Goal: Check status: Check status

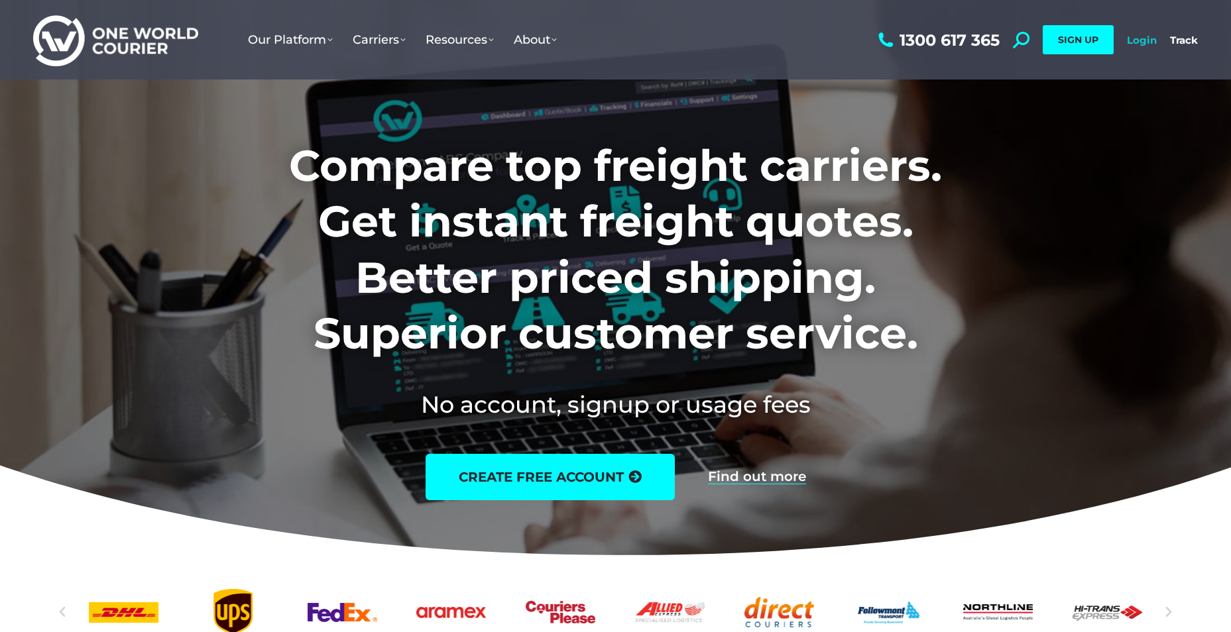
click at [1129, 44] on link "Login" at bounding box center [1142, 40] width 30 height 13
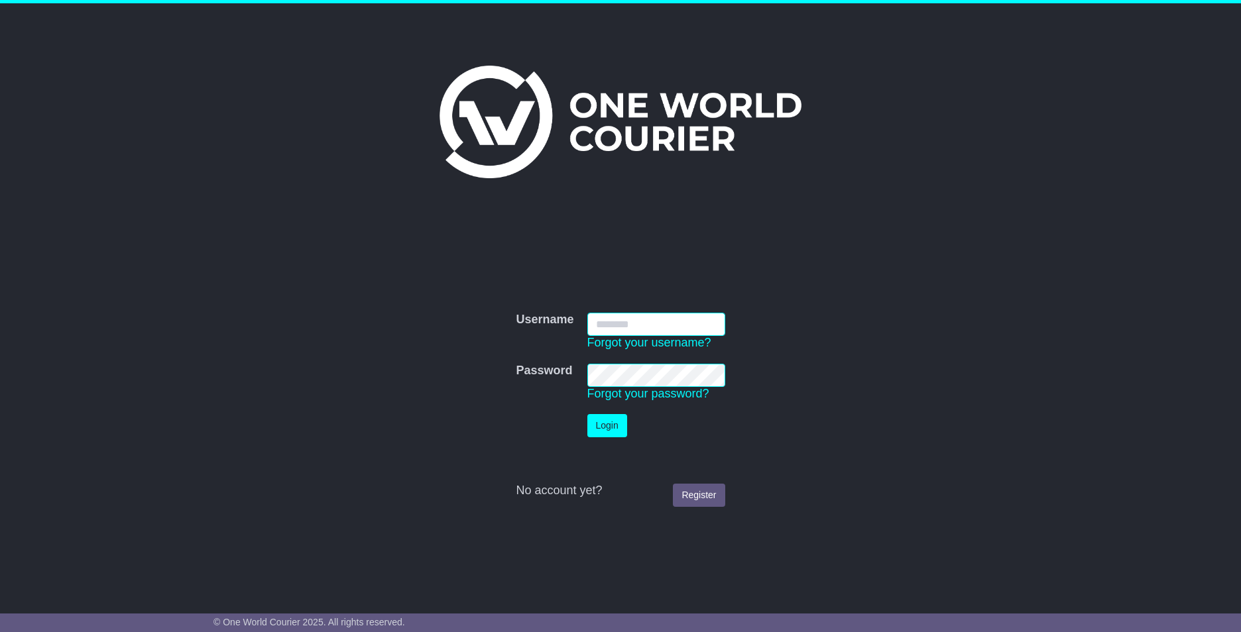
type input "**********"
click at [613, 416] on button "Login" at bounding box center [607, 425] width 40 height 23
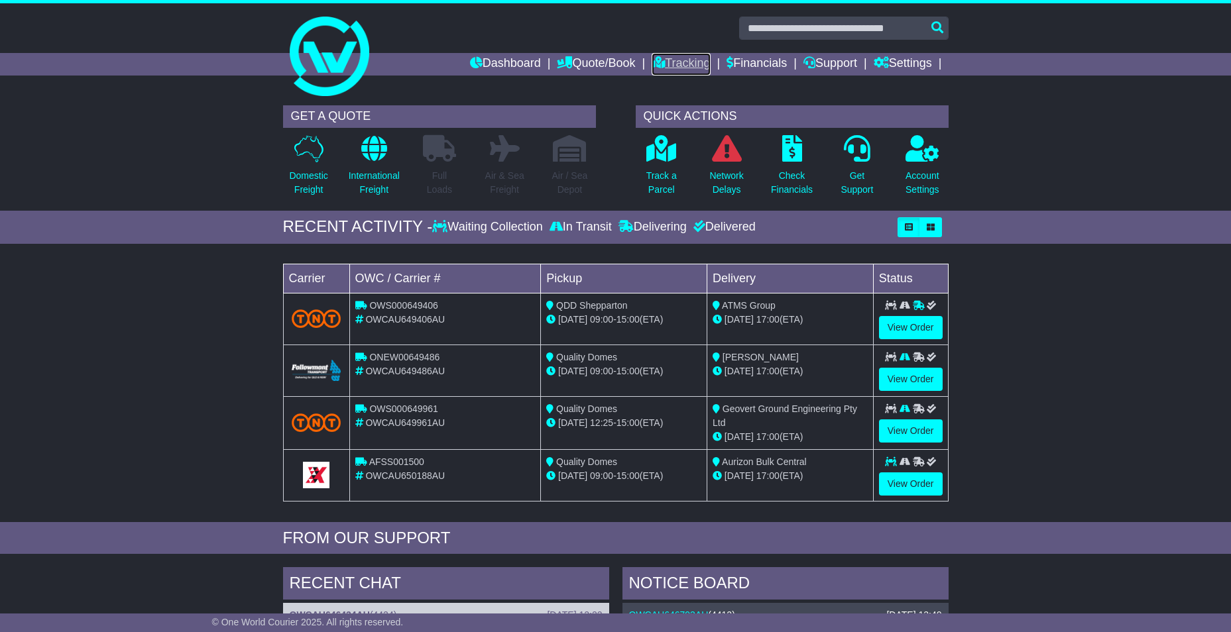
click at [668, 68] on link "Tracking" at bounding box center [681, 64] width 58 height 23
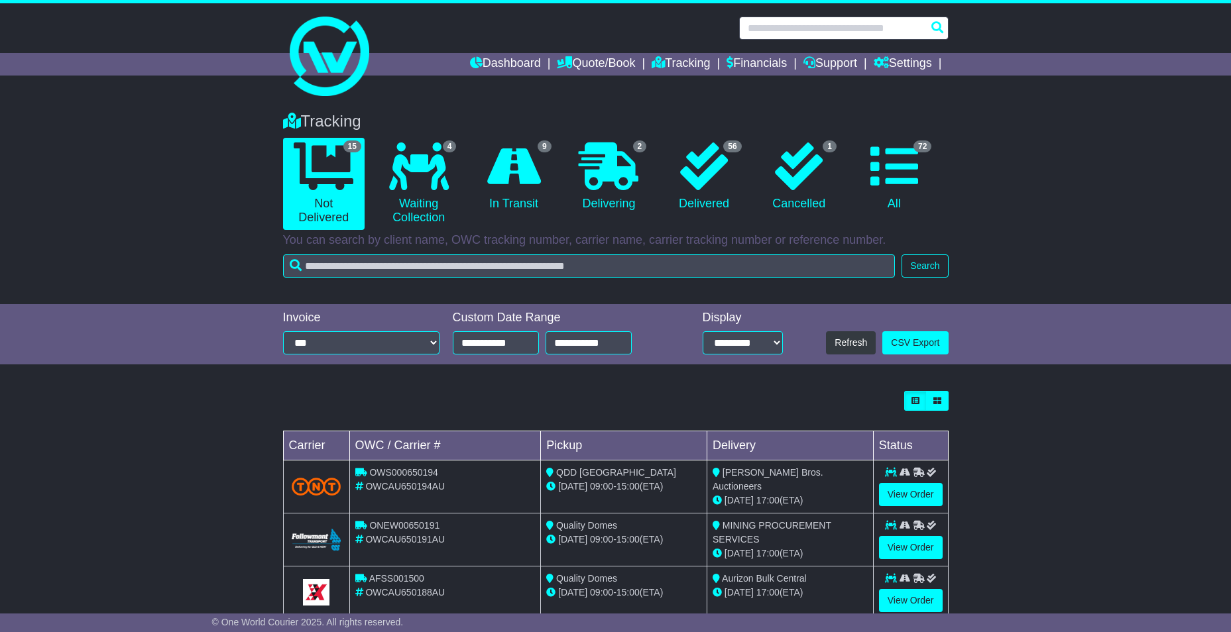
click at [835, 27] on input "text" at bounding box center [843, 28] width 209 height 23
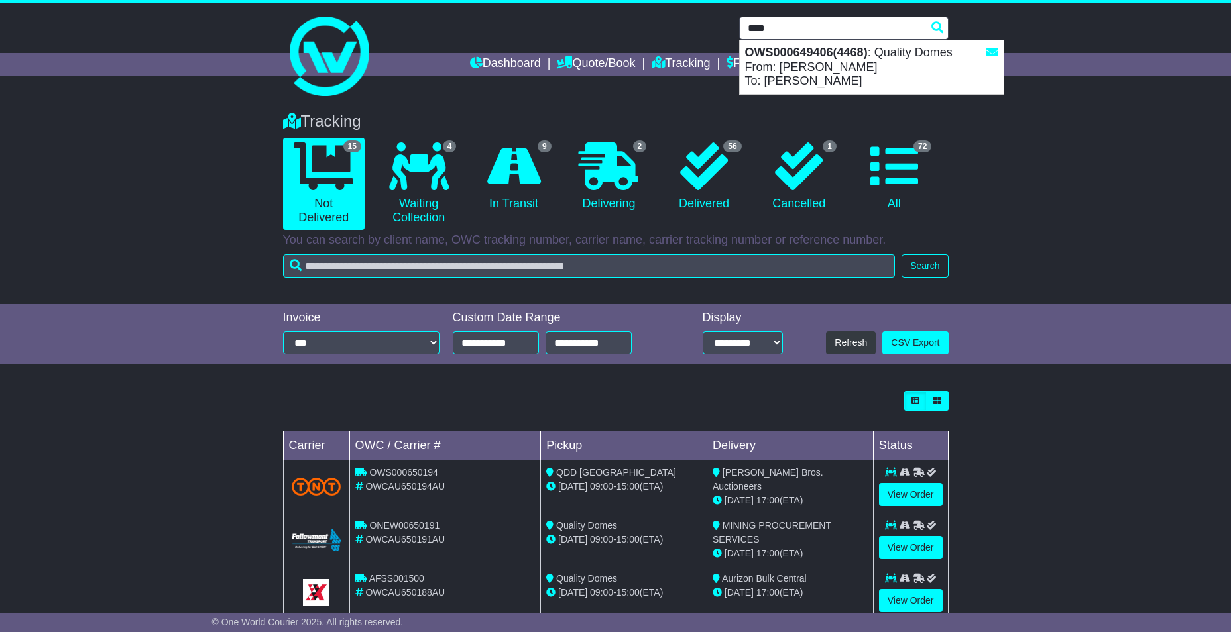
click at [817, 73] on div "OWS000649406(4468) : Quality Domes From: Sam Loughram To: John Tanner" at bounding box center [872, 67] width 264 height 54
type input "**********"
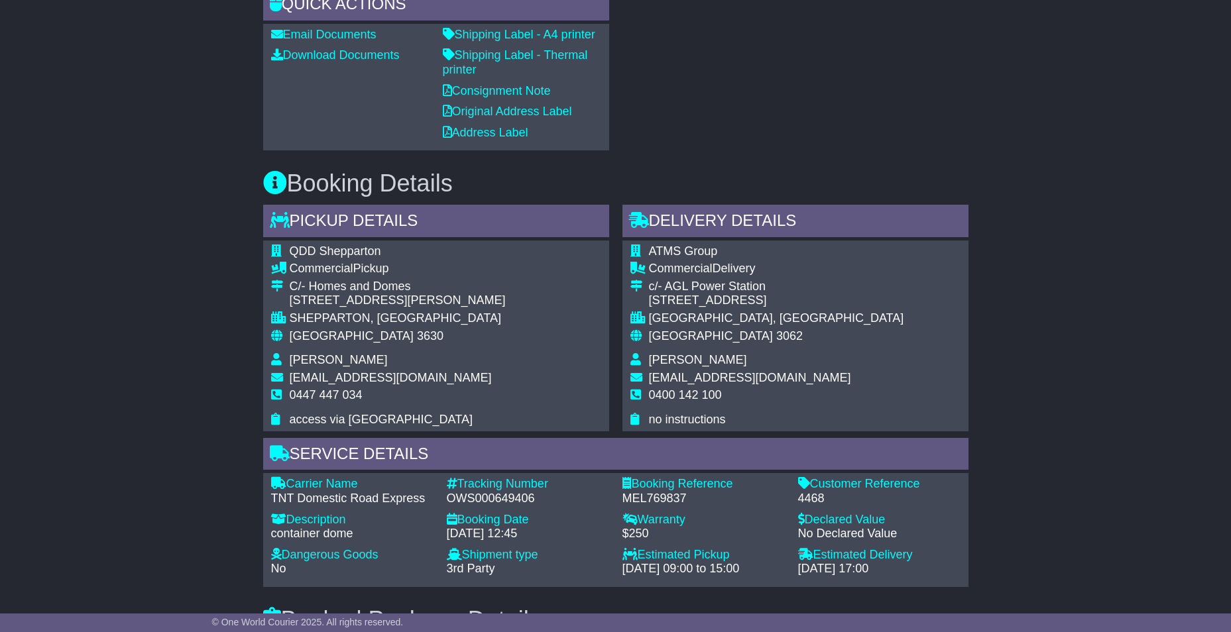
scroll to position [530, 0]
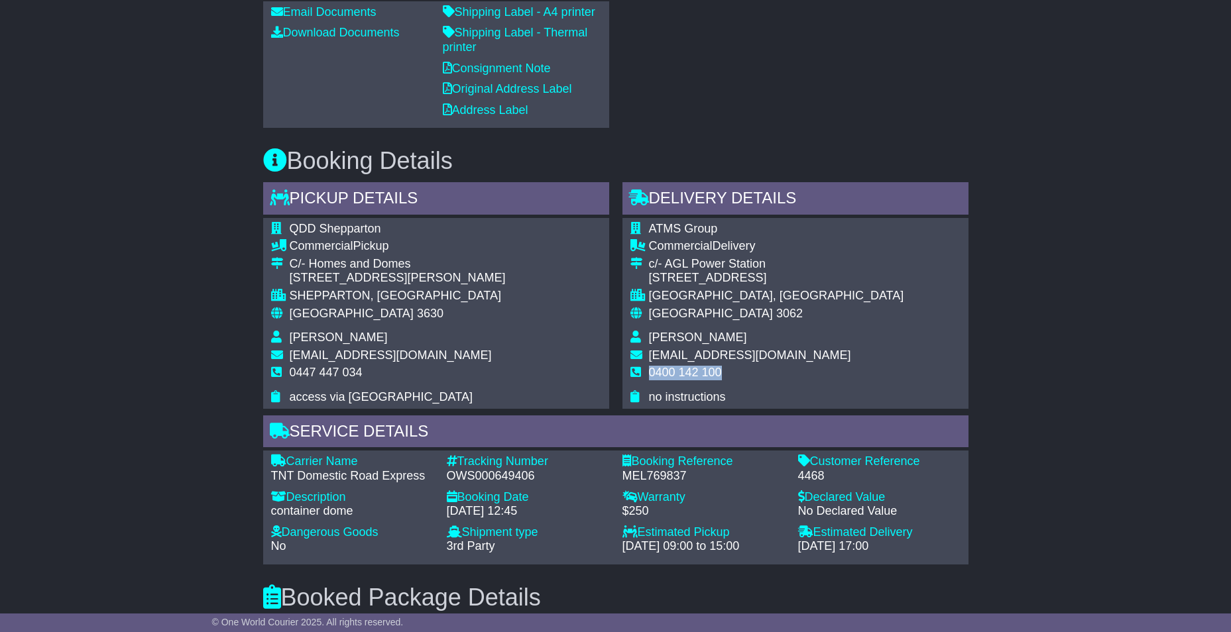
drag, startPoint x: 719, startPoint y: 370, endPoint x: 651, endPoint y: 371, distance: 68.3
click at [651, 371] on span "0400 142 100" at bounding box center [685, 372] width 73 height 13
drag, startPoint x: 651, startPoint y: 371, endPoint x: 665, endPoint y: 372, distance: 14.0
copy span "0400 142 100"
